Goal: Navigation & Orientation: Find specific page/section

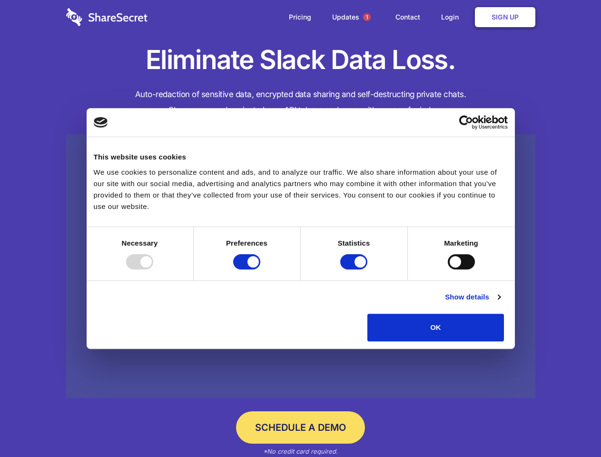
click at [153, 269] on div at bounding box center [139, 261] width 27 height 15
click at [260, 269] on input "Preferences" at bounding box center [246, 261] width 27 height 15
checkbox input "false"
click at [355, 269] on input "Statistics" at bounding box center [353, 261] width 27 height 15
checkbox input "false"
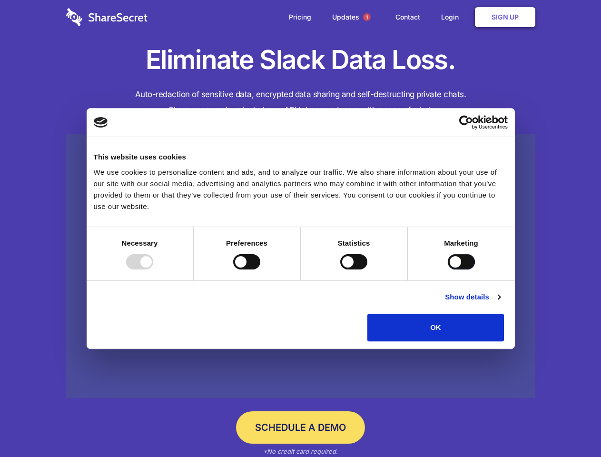
click at [448, 269] on input "Marketing" at bounding box center [461, 261] width 27 height 15
checkbox input "true"
click at [500, 303] on link "Show details" at bounding box center [472, 296] width 55 height 11
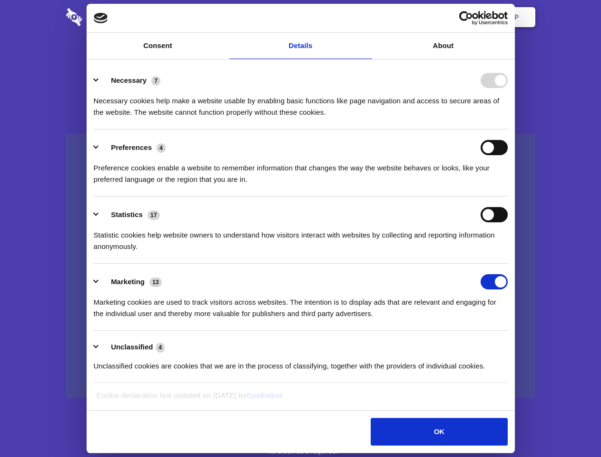
click at [508, 129] on li "Necessary 7 Necessary cookies help make a website usable by enabling basic func…" at bounding box center [301, 95] width 414 height 67
click at [366, 17] on span "1" at bounding box center [367, 17] width 8 height 8
